Goal: Information Seeking & Learning: Check status

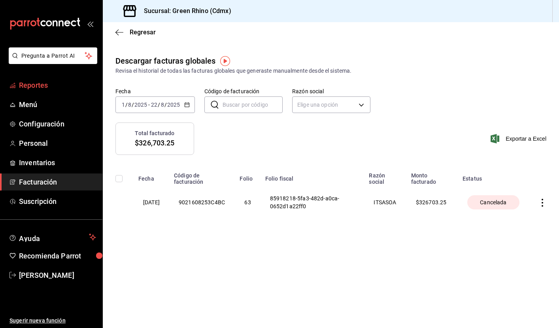
click at [30, 85] on span "Reportes" at bounding box center [57, 85] width 77 height 11
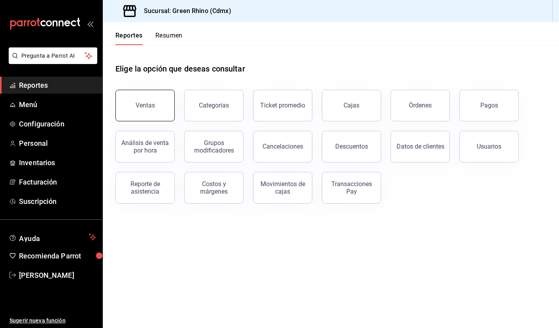
click at [149, 96] on button "Ventas" at bounding box center [145, 106] width 59 height 32
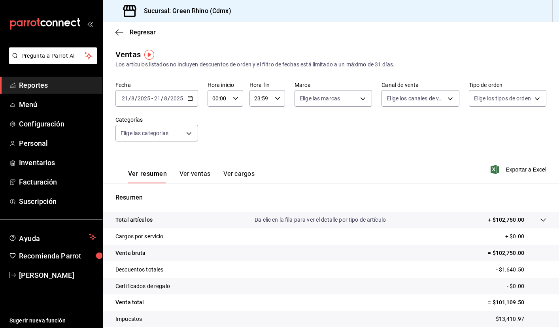
click at [190, 97] on icon "button" at bounding box center [191, 99] width 6 height 6
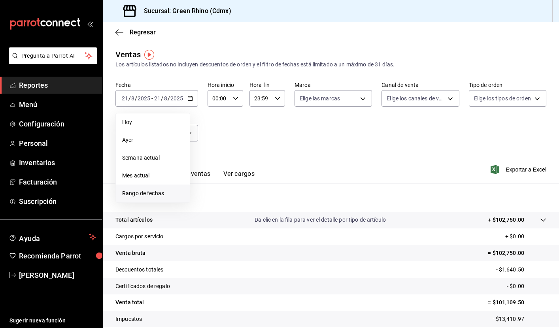
click at [159, 195] on span "Rango de fechas" at bounding box center [152, 193] width 61 height 8
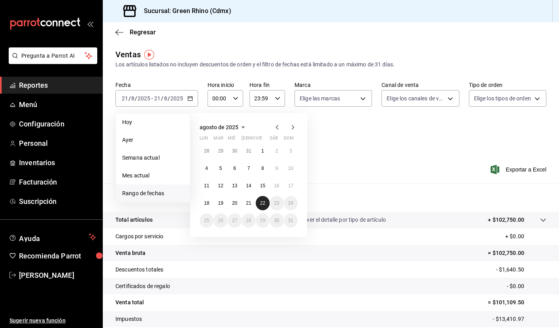
click at [263, 205] on abbr "22" at bounding box center [262, 204] width 5 height 6
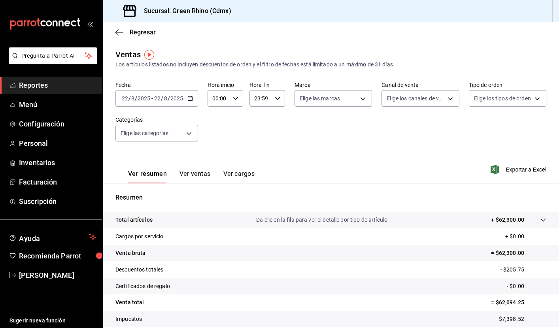
click at [190, 173] on button "Ver ventas" at bounding box center [195, 176] width 31 height 13
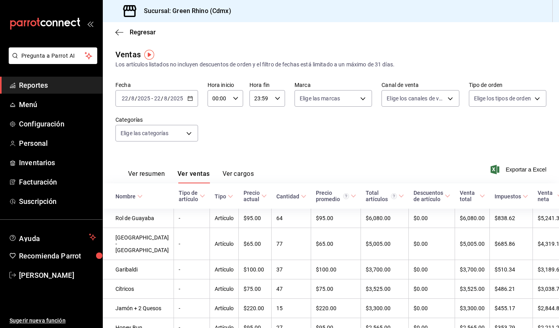
click at [237, 176] on button "Ver cargos" at bounding box center [239, 176] width 32 height 13
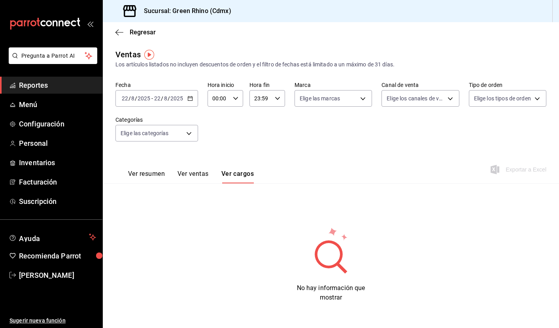
click at [158, 172] on button "Ver resumen" at bounding box center [146, 176] width 37 height 13
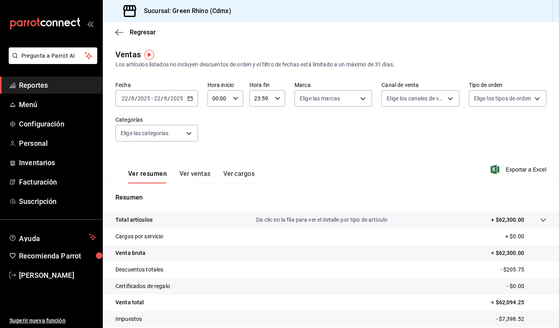
click at [32, 82] on span "Reportes" at bounding box center [57, 85] width 77 height 11
